Goal: Information Seeking & Learning: Learn about a topic

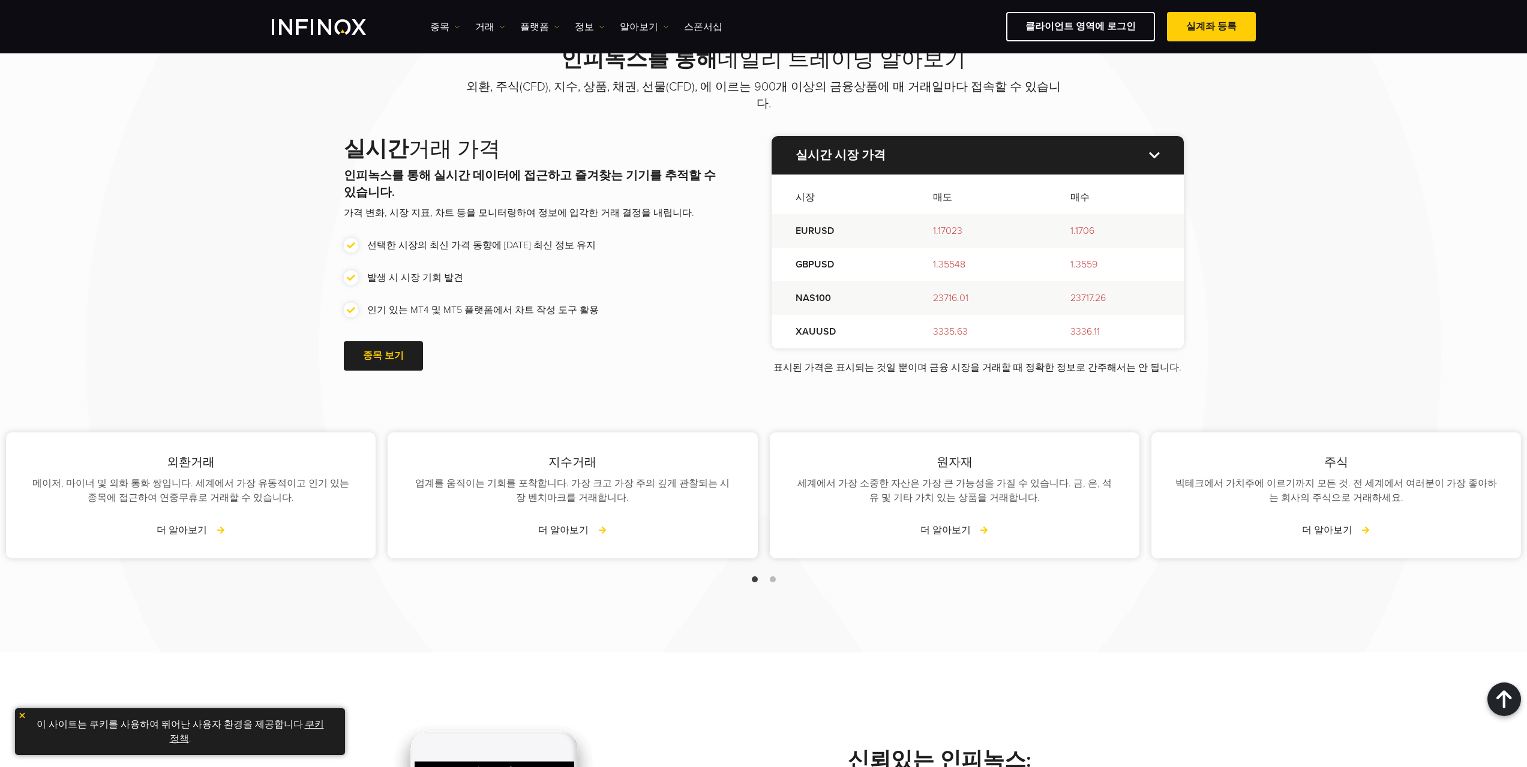
scroll to position [1560, 0]
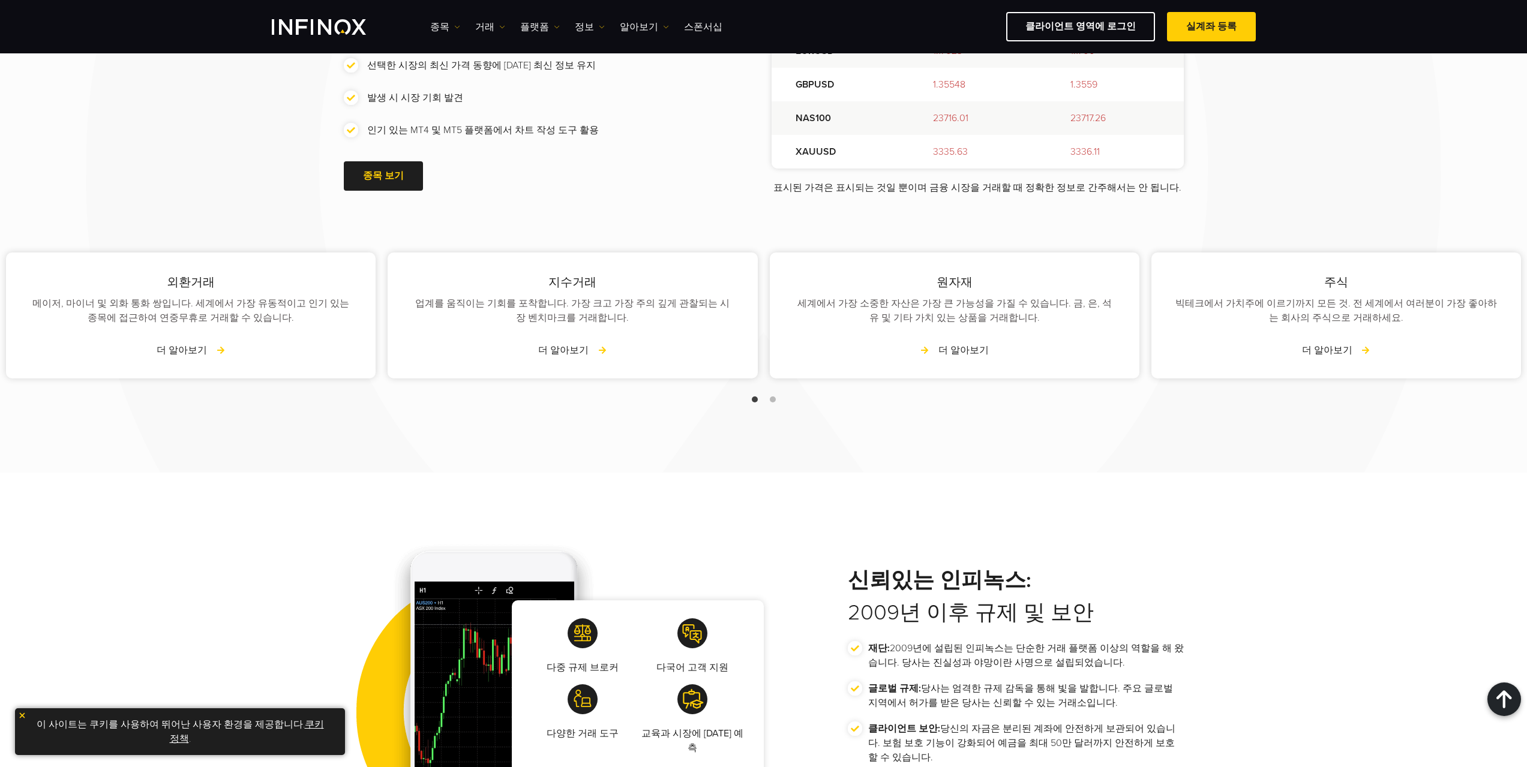
click at [942, 343] on link "더 알아보기" at bounding box center [954, 350] width 68 height 14
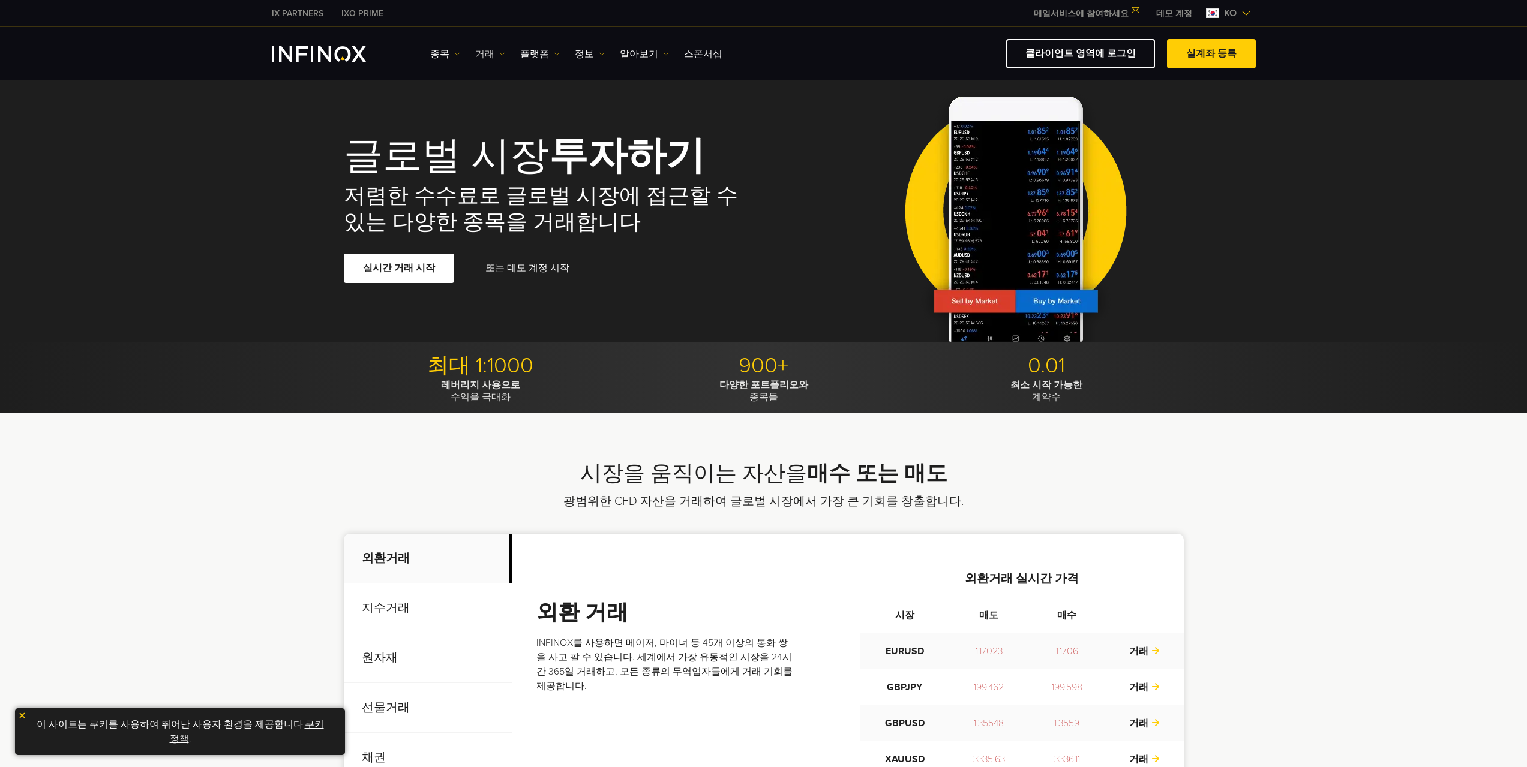
click at [476, 55] on link "거래" at bounding box center [490, 54] width 30 height 14
click at [459, 53] on ul "종목 종목 상품 정보 거래 계정 데모" at bounding box center [576, 54] width 292 height 14
click at [455, 53] on img at bounding box center [457, 54] width 6 height 6
click at [599, 51] on img at bounding box center [602, 54] width 6 height 6
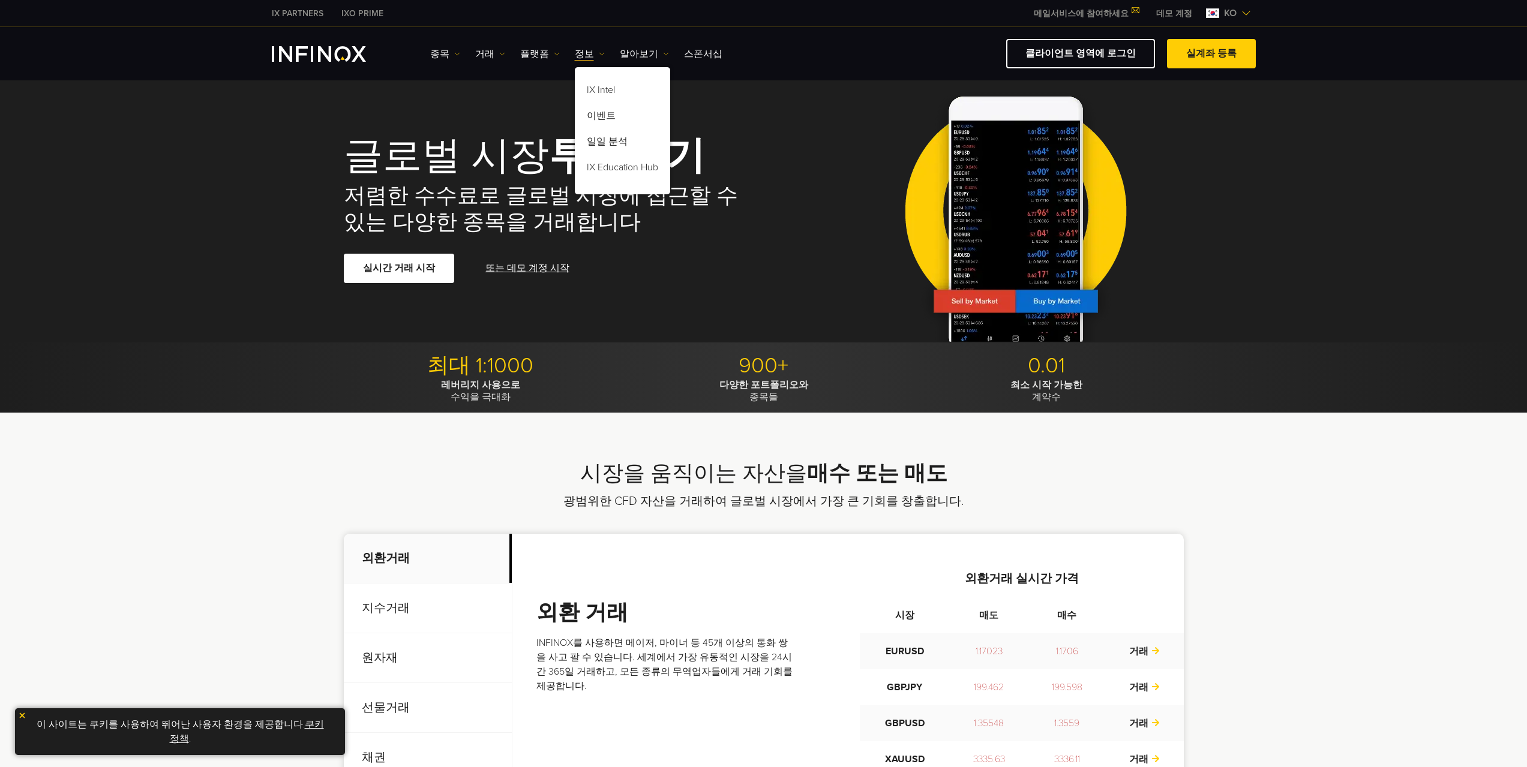
click at [749, 446] on div "시장을 움직이는 자산을 매수 또는 매도 광범위한 CFD 자산을 거래하여 글로벌 시장에서 가장 큰 기회를 창출합니다. 외환거래 지수거래 원자재 …" at bounding box center [763, 665] width 1527 height 505
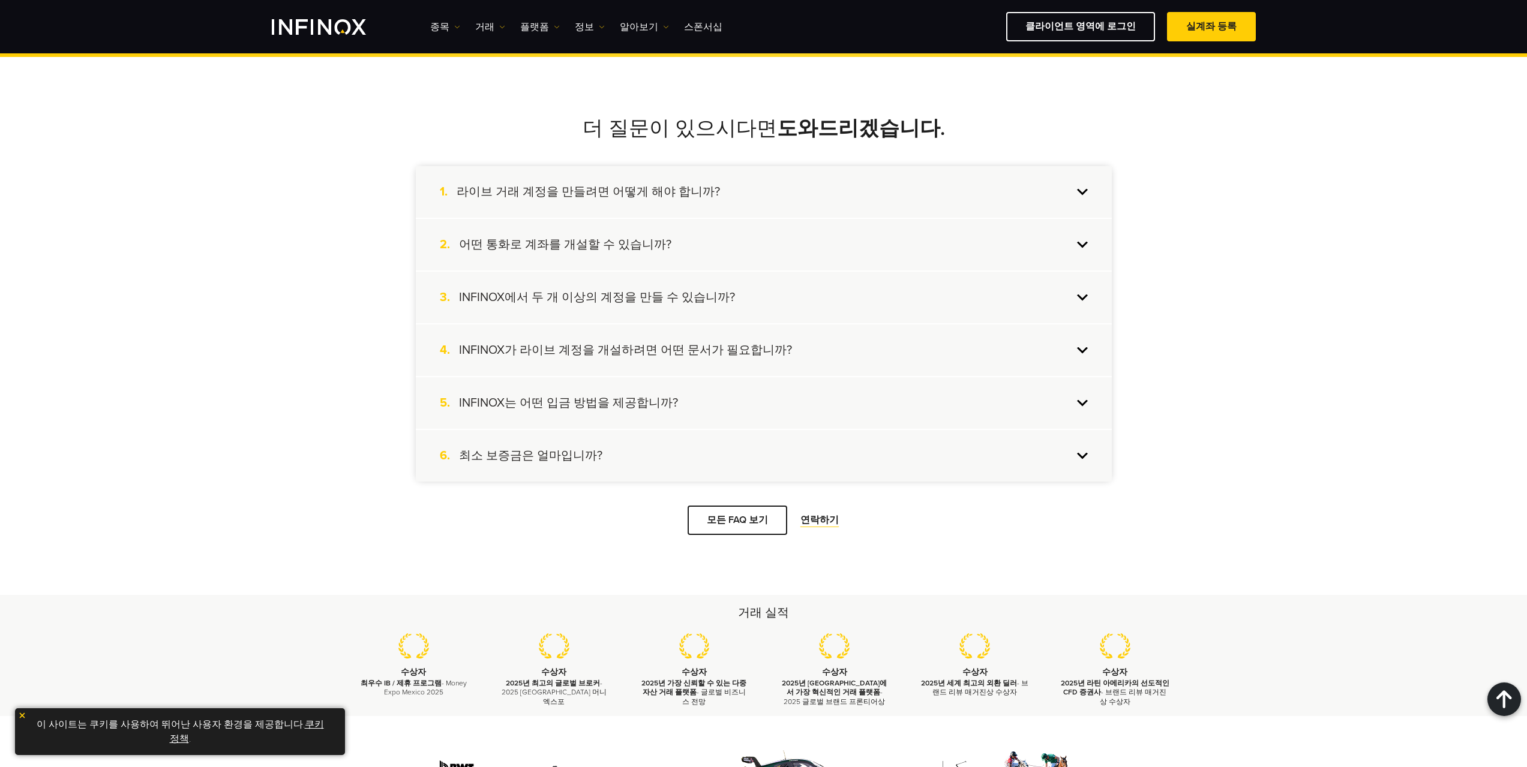
scroll to position [1200, 0]
